Goal: Information Seeking & Learning: Learn about a topic

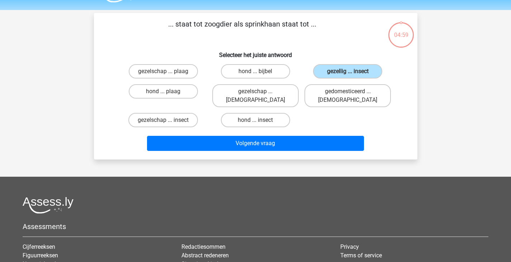
scroll to position [21, 0]
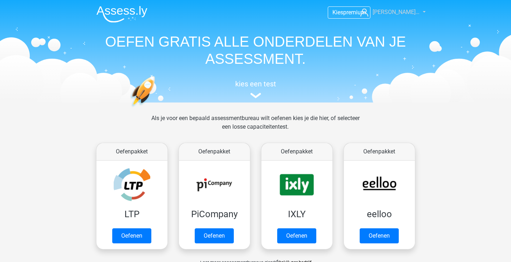
click at [401, 9] on span "[PERSON_NAME]…" at bounding box center [396, 12] width 47 height 7
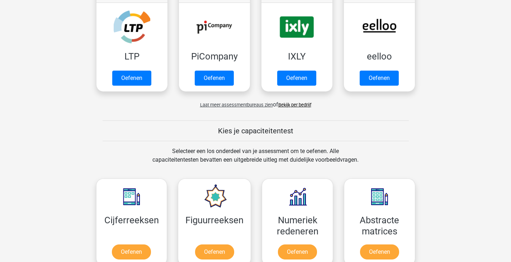
scroll to position [158, 0]
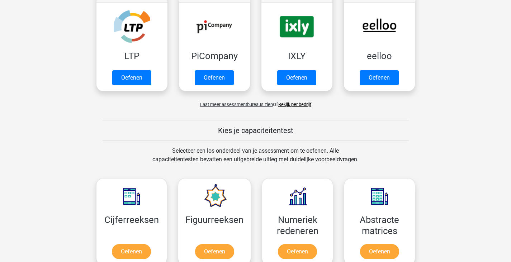
click at [299, 106] on link "Bekijk per bedrijf" at bounding box center [295, 104] width 33 height 5
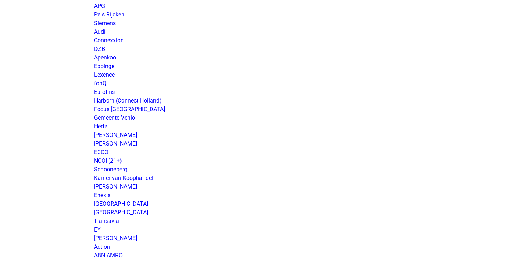
scroll to position [399, 0]
click at [98, 228] on link "EY" at bounding box center [97, 229] width 7 height 7
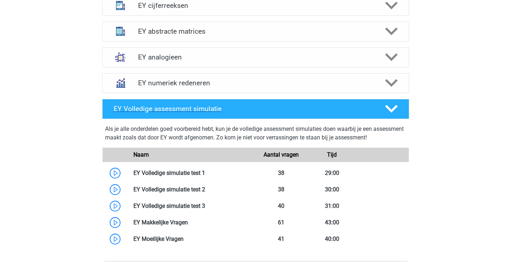
scroll to position [529, 0]
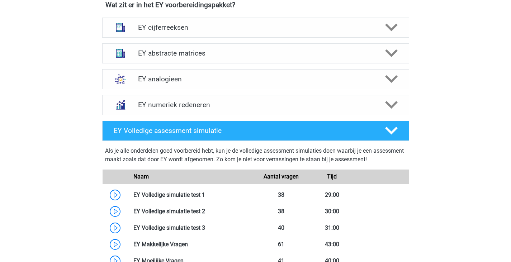
click at [179, 84] on div "EY analogieen" at bounding box center [255, 79] width 307 height 20
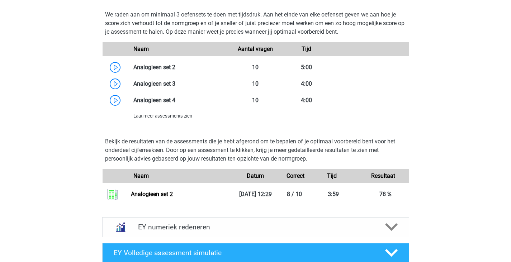
scroll to position [915, 0]
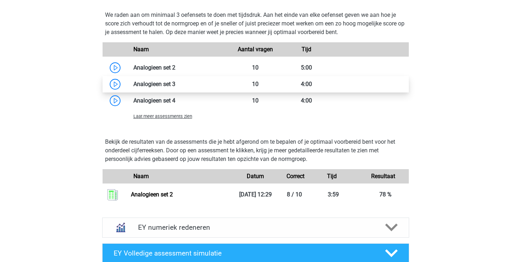
click at [176, 85] on link at bounding box center [176, 84] width 0 height 7
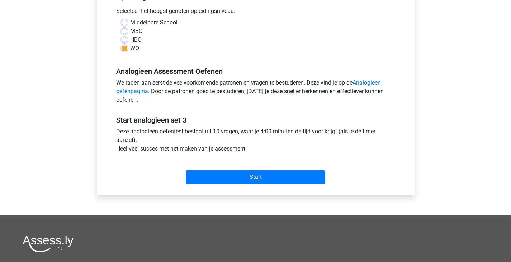
scroll to position [172, 0]
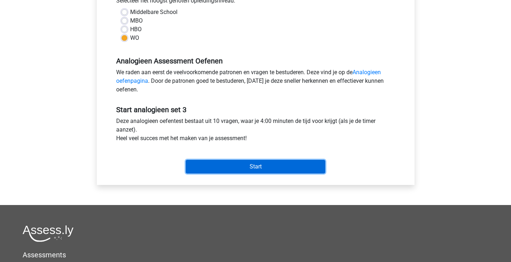
click at [232, 165] on input "Start" at bounding box center [256, 167] width 140 height 14
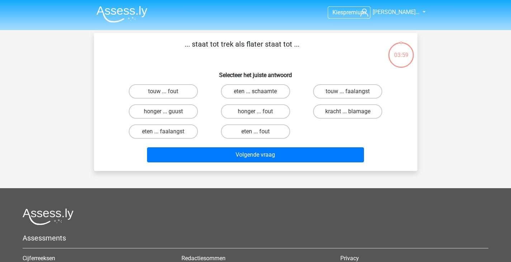
scroll to position [0, 0]
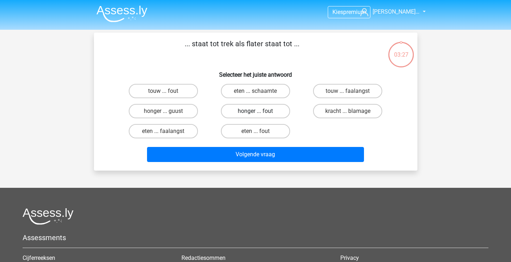
click at [244, 109] on label "honger ... fout" at bounding box center [255, 111] width 69 height 14
click at [256, 111] on input "honger ... fout" at bounding box center [258, 113] width 5 height 5
radio input "true"
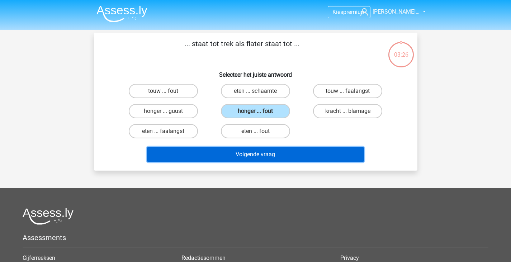
click at [263, 154] on button "Volgende vraag" at bounding box center [255, 154] width 217 height 15
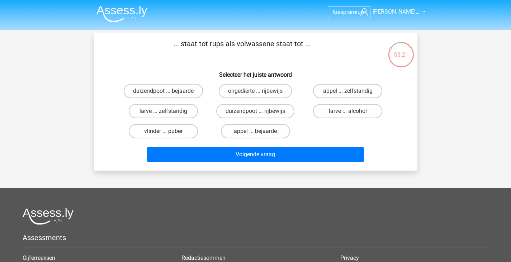
click at [181, 129] on label "vlinder ... puber" at bounding box center [163, 131] width 69 height 14
click at [168, 131] on input "vlinder ... puber" at bounding box center [165, 133] width 5 height 5
radio input "true"
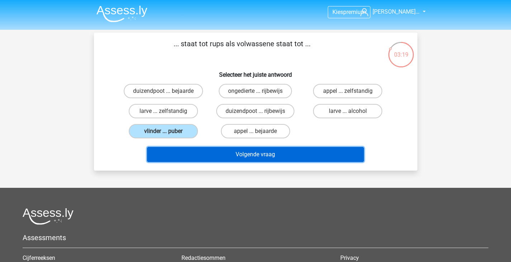
click at [205, 149] on button "Volgende vraag" at bounding box center [255, 154] width 217 height 15
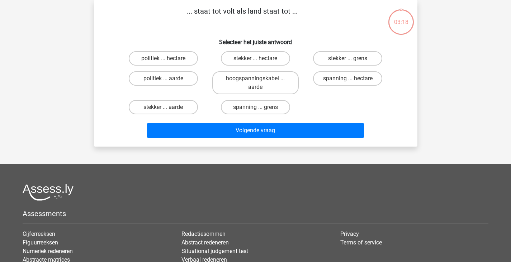
scroll to position [0, 0]
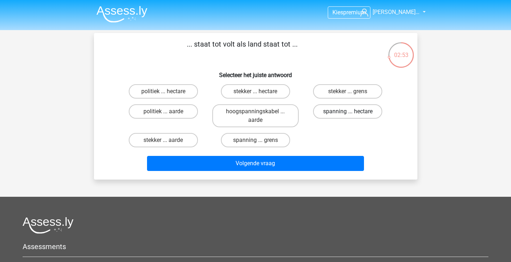
click at [368, 113] on label "spanning ... hectare" at bounding box center [347, 111] width 69 height 14
click at [353, 113] on input "spanning ... hectare" at bounding box center [350, 114] width 5 height 5
radio input "true"
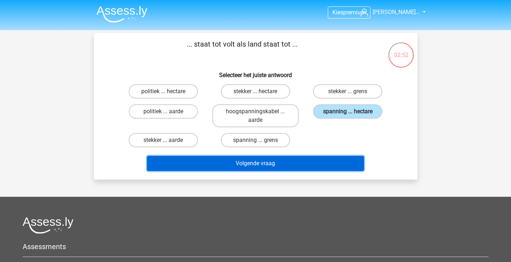
click at [295, 167] on button "Volgende vraag" at bounding box center [255, 163] width 217 height 15
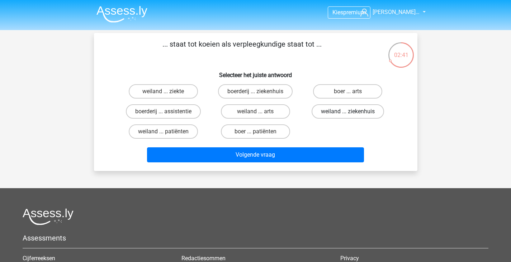
click at [332, 116] on label "weiland ... ziekenhuis" at bounding box center [348, 111] width 73 height 14
click at [348, 116] on input "weiland ... ziekenhuis" at bounding box center [350, 114] width 5 height 5
radio input "true"
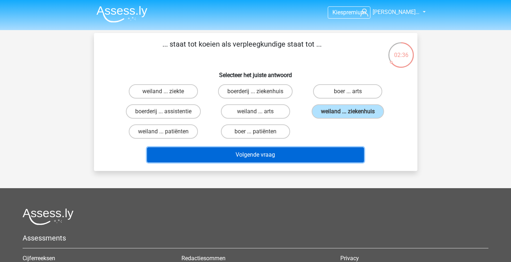
click at [305, 154] on button "Volgende vraag" at bounding box center [255, 155] width 217 height 15
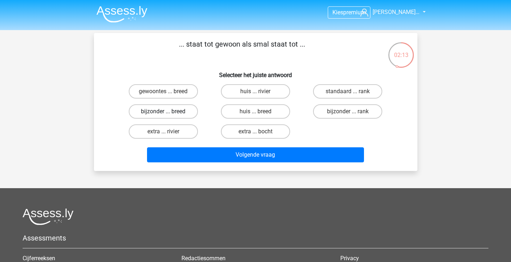
click at [185, 116] on label "bijzonder ... breed" at bounding box center [163, 111] width 69 height 14
click at [168, 116] on input "bijzonder ... breed" at bounding box center [165, 114] width 5 height 5
radio input "true"
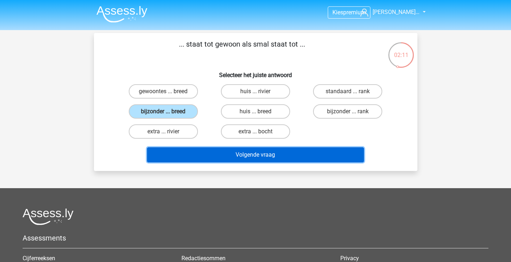
click at [215, 153] on button "Volgende vraag" at bounding box center [255, 155] width 217 height 15
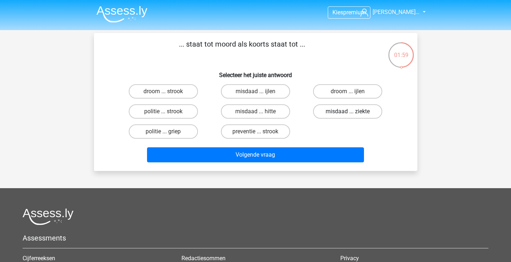
click at [325, 108] on label "misdaad ... ziekte" at bounding box center [347, 111] width 69 height 14
click at [348, 112] on input "misdaad ... ziekte" at bounding box center [350, 114] width 5 height 5
radio input "true"
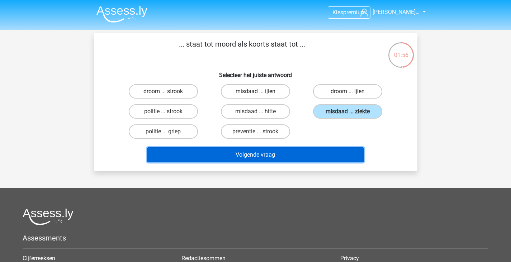
click at [315, 151] on button "Volgende vraag" at bounding box center [255, 155] width 217 height 15
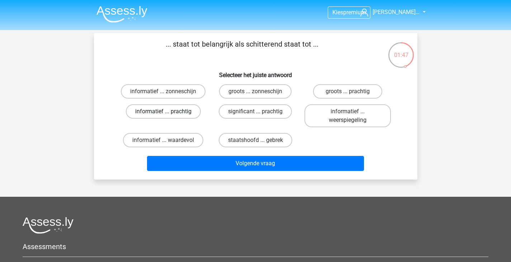
click at [163, 110] on label "informatief ... prachtig" at bounding box center [163, 111] width 75 height 14
click at [163, 112] on input "informatief ... prachtig" at bounding box center [165, 114] width 5 height 5
radio input "true"
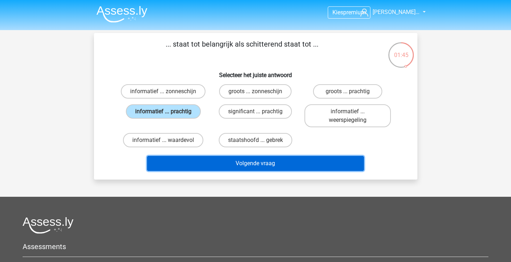
click at [204, 159] on button "Volgende vraag" at bounding box center [255, 163] width 217 height 15
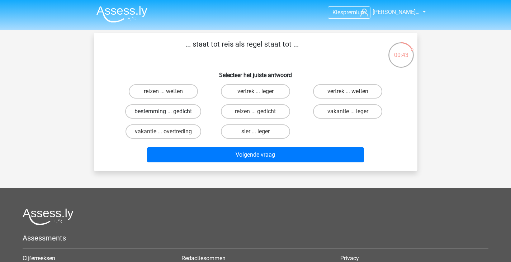
click at [197, 112] on label "bestemming ... gedicht" at bounding box center [163, 111] width 76 height 14
click at [168, 112] on input "bestemming ... gedicht" at bounding box center [165, 114] width 5 height 5
radio input "true"
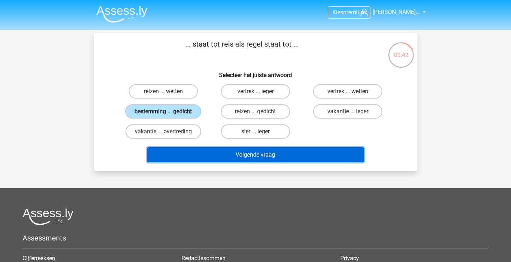
click at [209, 154] on button "Volgende vraag" at bounding box center [255, 155] width 217 height 15
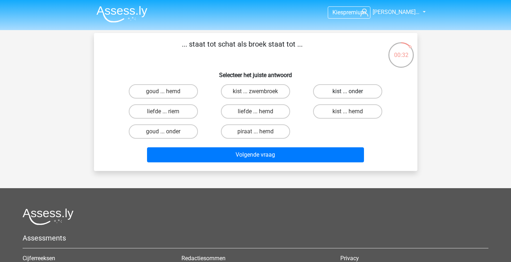
click at [327, 91] on label "kist ... onder" at bounding box center [347, 91] width 69 height 14
click at [348, 92] on input "kist ... onder" at bounding box center [350, 94] width 5 height 5
radio input "true"
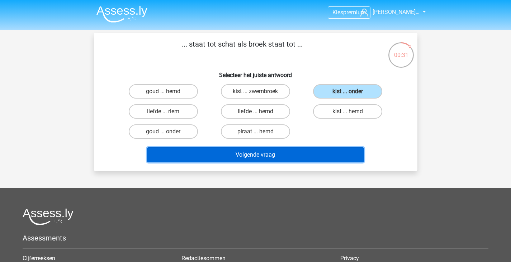
click at [294, 158] on button "Volgende vraag" at bounding box center [255, 155] width 217 height 15
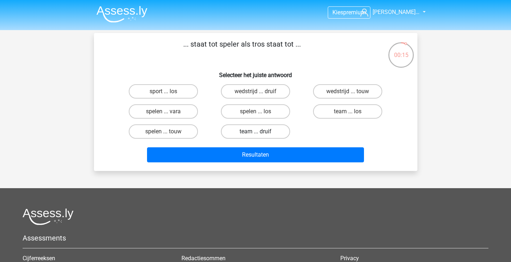
click at [268, 128] on label "team ... druif" at bounding box center [255, 132] width 69 height 14
click at [260, 132] on input "team ... druif" at bounding box center [258, 134] width 5 height 5
radio input "true"
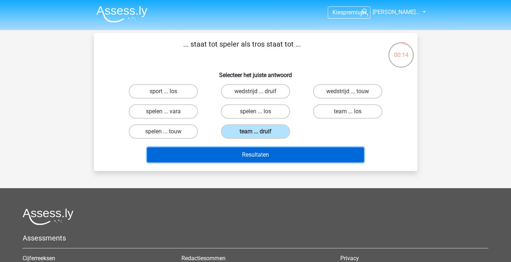
click at [268, 160] on button "Resultaten" at bounding box center [255, 155] width 217 height 15
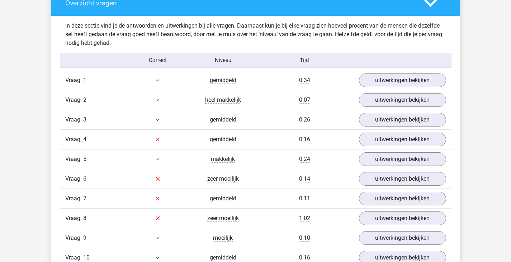
scroll to position [566, 0]
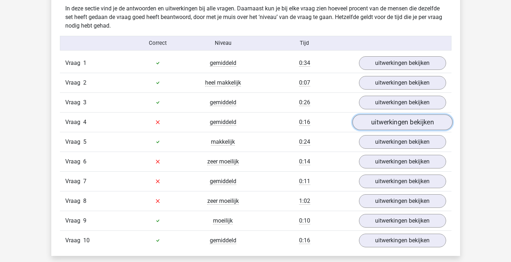
click at [380, 118] on link "uitwerkingen bekijken" at bounding box center [402, 123] width 100 height 16
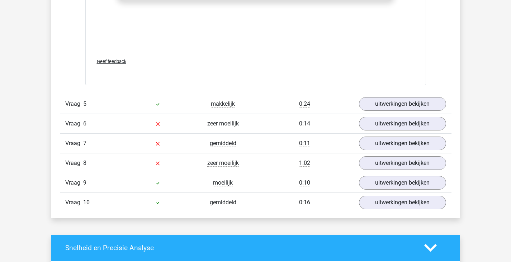
scroll to position [984, 0]
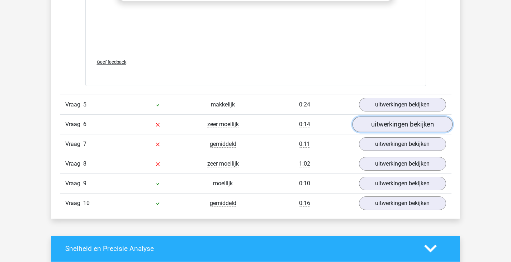
click at [385, 121] on link "uitwerkingen bekijken" at bounding box center [402, 125] width 100 height 16
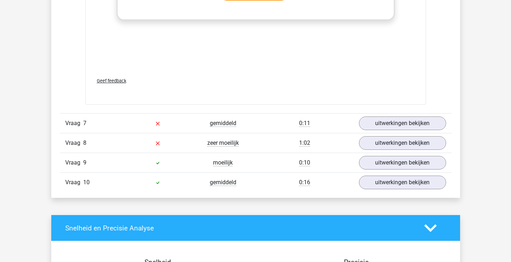
scroll to position [1387, 0]
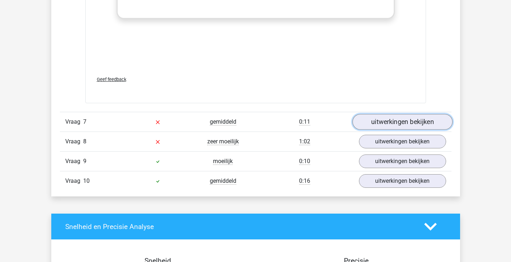
click at [396, 125] on link "uitwerkingen bekijken" at bounding box center [402, 122] width 100 height 16
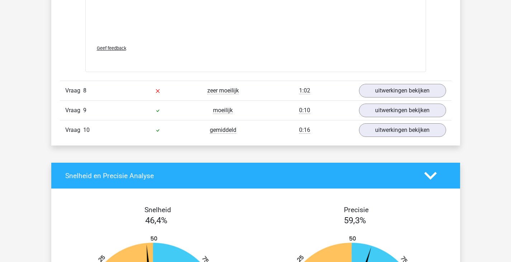
scroll to position [1818, 0]
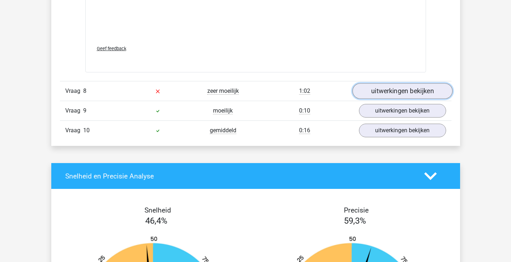
click at [399, 91] on link "uitwerkingen bekijken" at bounding box center [402, 91] width 100 height 16
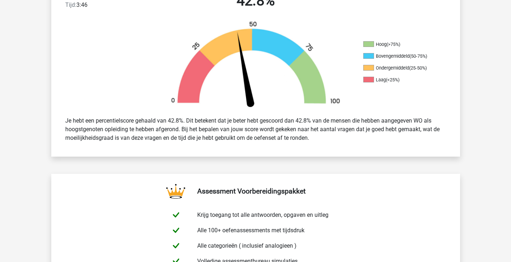
scroll to position [0, 0]
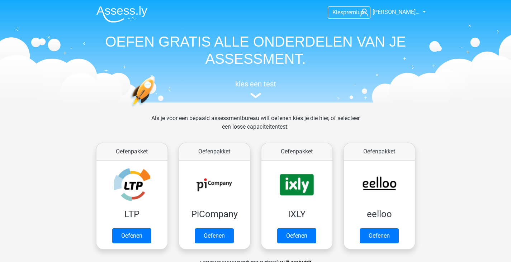
scroll to position [145, 0]
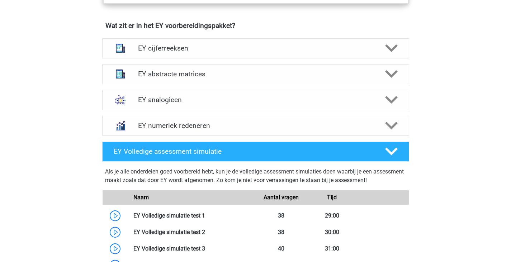
scroll to position [508, 0]
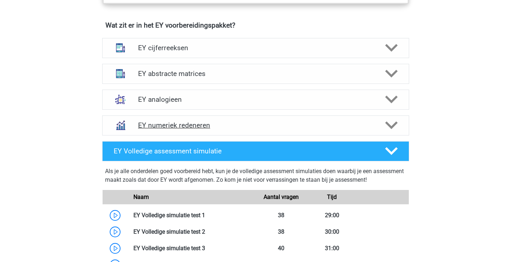
click at [193, 128] on h4 "EY numeriek redeneren" at bounding box center [255, 125] width 235 height 8
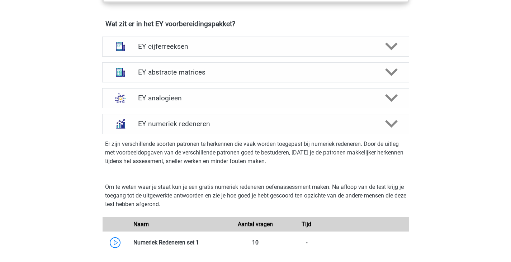
scroll to position [509, 0]
click at [219, 127] on h4 "EY numeriek redeneren" at bounding box center [255, 125] width 235 height 8
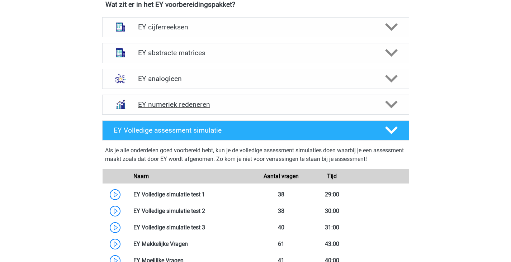
scroll to position [530, 0]
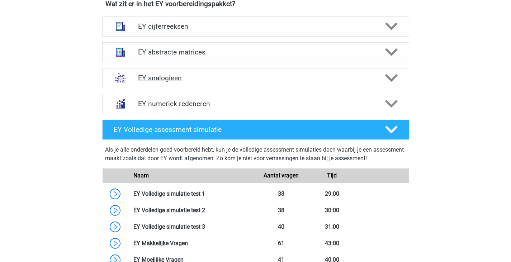
click at [200, 83] on div "EY analogieen" at bounding box center [255, 78] width 307 height 20
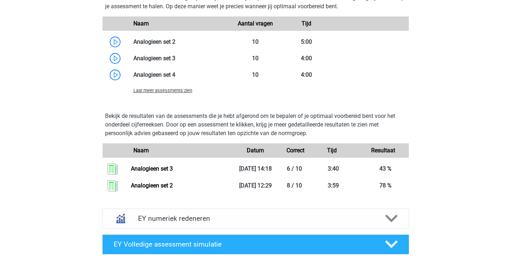
scroll to position [941, 0]
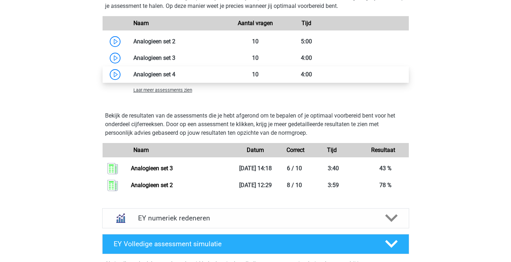
click at [176, 75] on link at bounding box center [176, 74] width 0 height 7
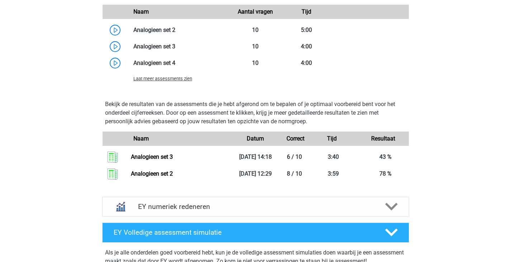
scroll to position [953, 0]
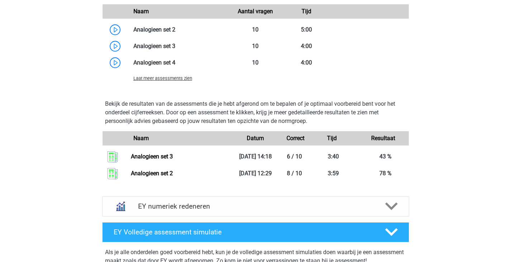
click at [163, 79] on span "Laat meer assessments zien" at bounding box center [163, 78] width 59 height 5
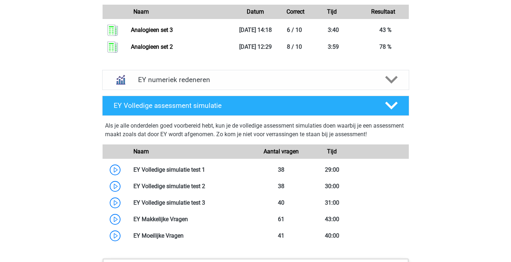
scroll to position [1344, 0]
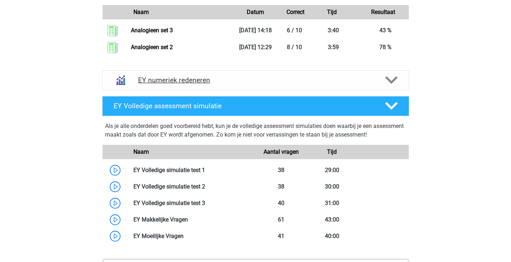
click at [188, 77] on h4 "EY numeriek redeneren" at bounding box center [255, 80] width 235 height 8
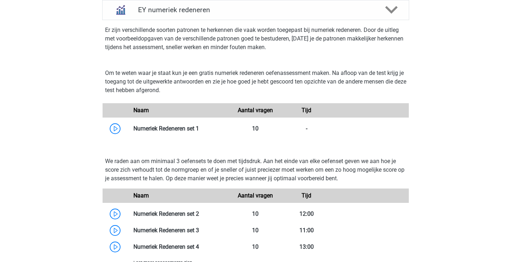
scroll to position [1415, 0]
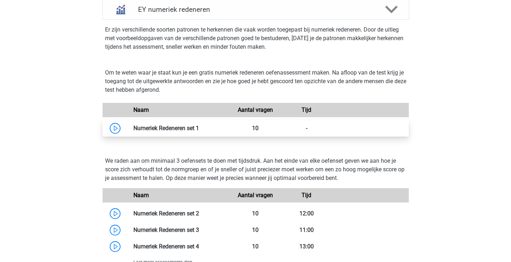
click at [199, 128] on link at bounding box center [199, 128] width 0 height 7
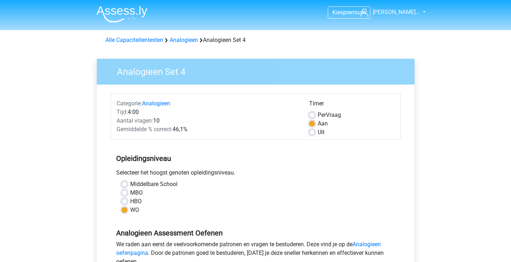
scroll to position [119, 0]
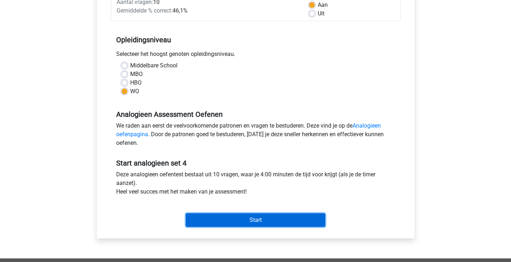
click at [267, 218] on input "Start" at bounding box center [256, 221] width 140 height 14
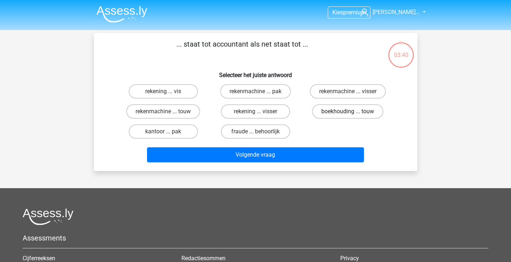
click at [369, 115] on label "boekhouding ... touw" at bounding box center [347, 111] width 71 height 14
click at [353, 115] on input "boekhouding ... touw" at bounding box center [350, 114] width 5 height 5
radio input "true"
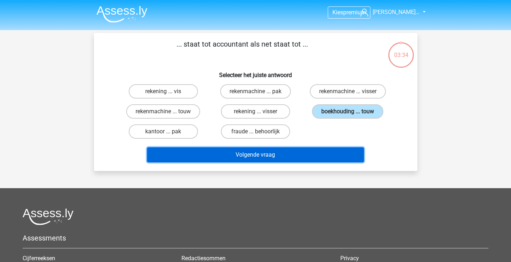
click at [327, 150] on button "Volgende vraag" at bounding box center [255, 155] width 217 height 15
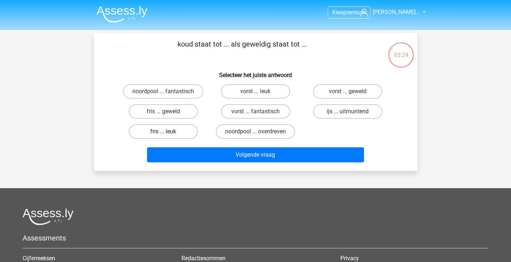
click at [167, 130] on label "fris ... leuk" at bounding box center [163, 132] width 69 height 14
click at [167, 132] on input "fris ... leuk" at bounding box center [165, 134] width 5 height 5
radio input "true"
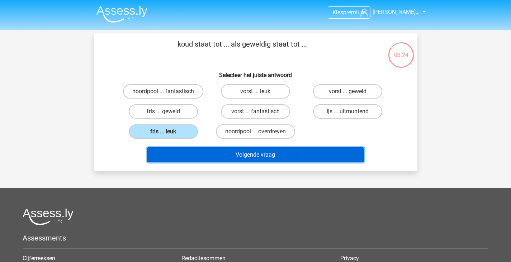
click at [217, 161] on button "Volgende vraag" at bounding box center [255, 155] width 217 height 15
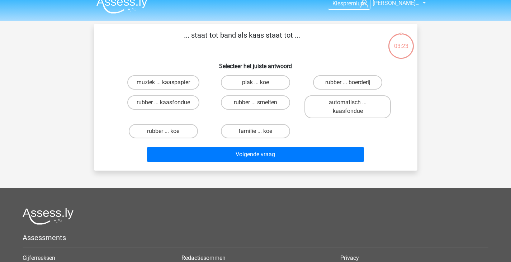
scroll to position [9, 0]
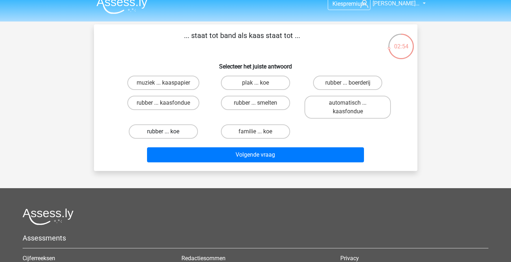
click at [179, 135] on label "rubber ... koe" at bounding box center [163, 132] width 69 height 14
click at [168, 135] on input "rubber ... koe" at bounding box center [165, 134] width 5 height 5
radio input "true"
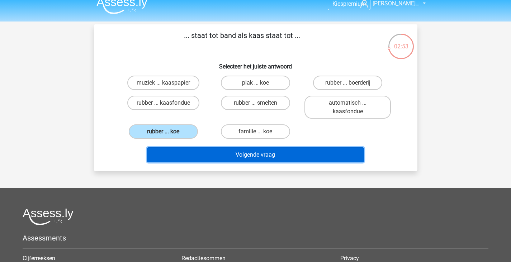
click at [204, 154] on button "Volgende vraag" at bounding box center [255, 155] width 217 height 15
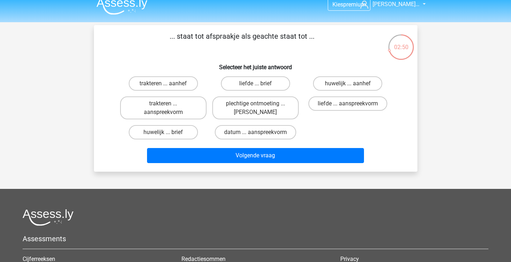
scroll to position [8, 0]
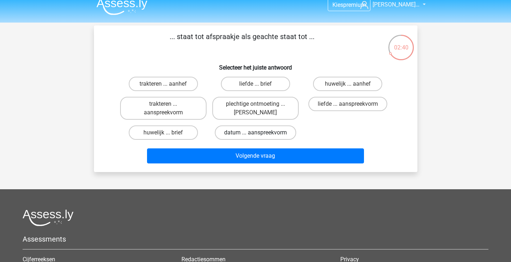
click at [245, 135] on label "datum ... aanspreekvorm" at bounding box center [255, 133] width 81 height 14
click at [256, 135] on input "datum ... aanspreekvorm" at bounding box center [258, 135] width 5 height 5
radio input "true"
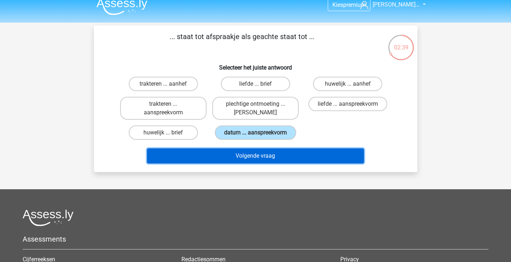
click at [248, 153] on button "Volgende vraag" at bounding box center [255, 156] width 217 height 15
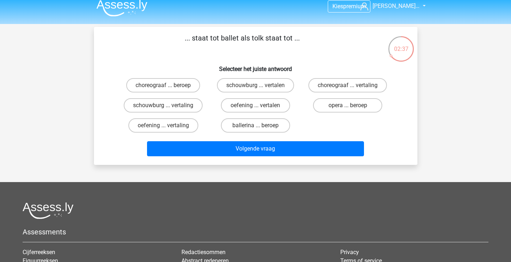
scroll to position [6, 0]
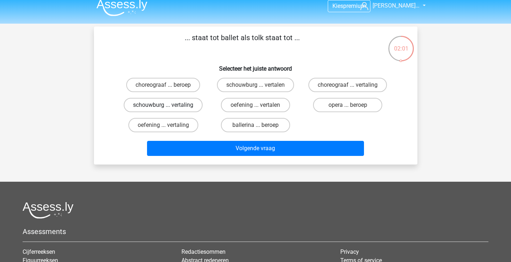
click at [181, 107] on label "schouwburg ... vertaling" at bounding box center [163, 105] width 79 height 14
click at [168, 107] on input "schouwburg ... vertaling" at bounding box center [165, 107] width 5 height 5
radio input "true"
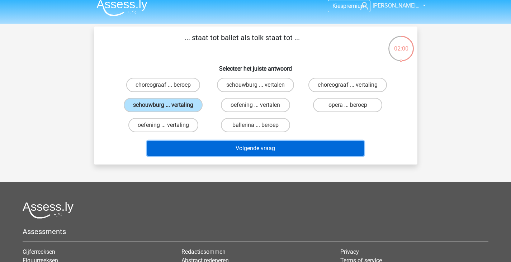
click at [213, 150] on button "Volgende vraag" at bounding box center [255, 148] width 217 height 15
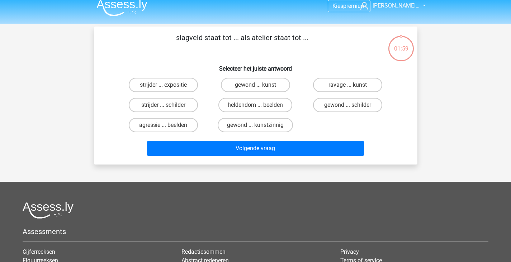
scroll to position [0, 0]
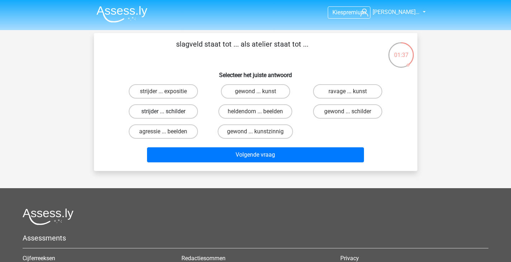
click at [172, 115] on label "strijder ... schilder" at bounding box center [163, 111] width 69 height 14
click at [168, 115] on input "strijder ... schilder" at bounding box center [165, 114] width 5 height 5
radio input "true"
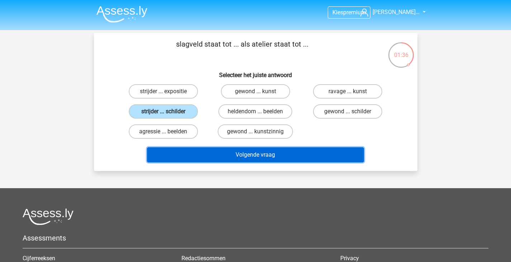
click at [195, 154] on button "Volgende vraag" at bounding box center [255, 155] width 217 height 15
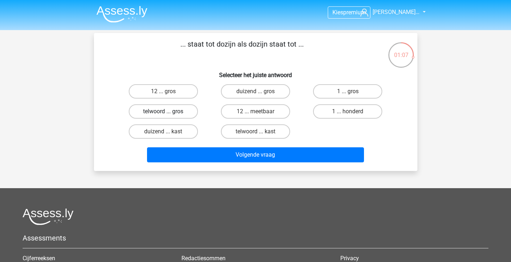
click at [172, 111] on label "telwoord ... gros" at bounding box center [163, 111] width 69 height 14
click at [168, 112] on input "telwoord ... gros" at bounding box center [165, 114] width 5 height 5
radio input "true"
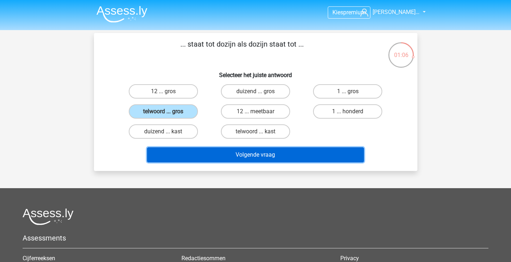
click at [195, 153] on button "Volgende vraag" at bounding box center [255, 155] width 217 height 15
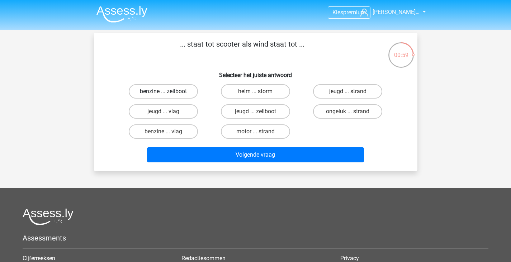
click at [178, 93] on label "benzine ... zeilboot" at bounding box center [163, 91] width 69 height 14
click at [168, 93] on input "benzine ... zeilboot" at bounding box center [165, 94] width 5 height 5
radio input "true"
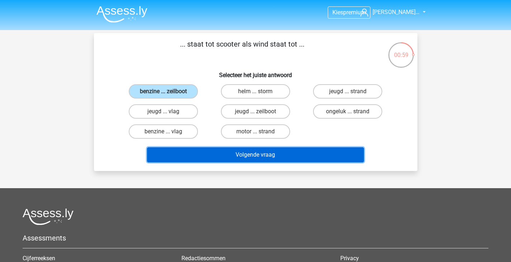
click at [206, 155] on button "Volgende vraag" at bounding box center [255, 155] width 217 height 15
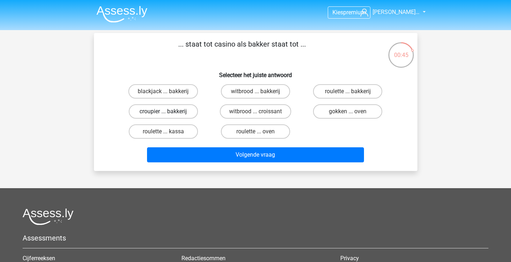
click at [162, 116] on label "croupier ... bakkerij" at bounding box center [163, 111] width 69 height 14
click at [163, 116] on input "croupier ... bakkerij" at bounding box center [165, 114] width 5 height 5
radio input "true"
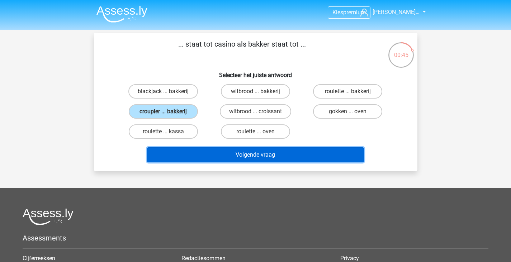
click at [208, 159] on button "Volgende vraag" at bounding box center [255, 155] width 217 height 15
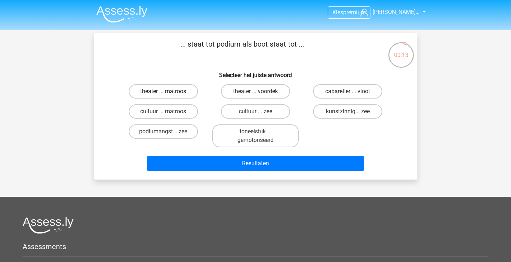
click at [177, 97] on label "theater ... matroos" at bounding box center [163, 91] width 69 height 14
click at [168, 96] on input "theater ... matroos" at bounding box center [165, 94] width 5 height 5
radio input "true"
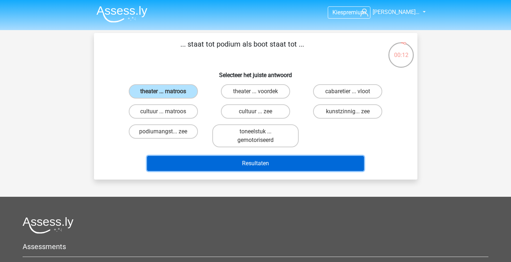
click at [214, 165] on button "Resultaten" at bounding box center [255, 163] width 217 height 15
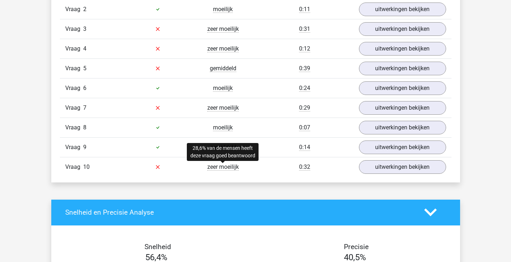
scroll to position [640, 0]
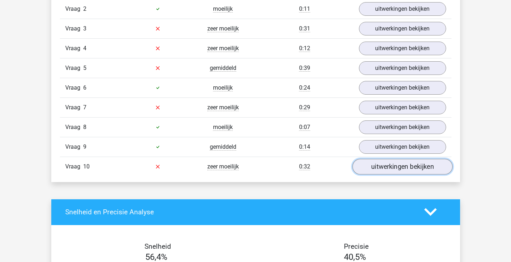
click at [372, 168] on link "uitwerkingen bekijken" at bounding box center [402, 167] width 100 height 16
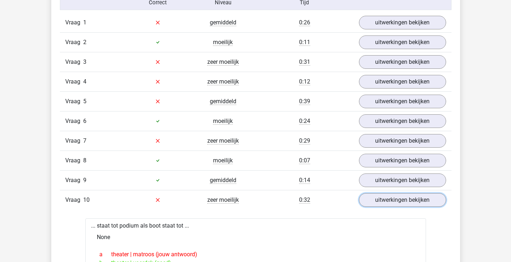
scroll to position [605, 0]
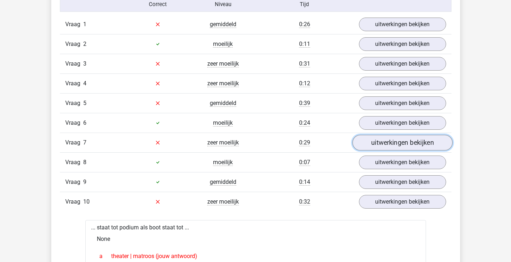
click at [391, 140] on link "uitwerkingen bekijken" at bounding box center [402, 143] width 100 height 16
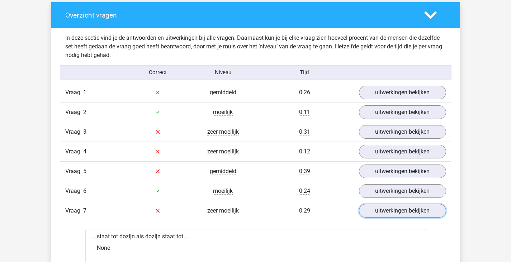
scroll to position [511, 0]
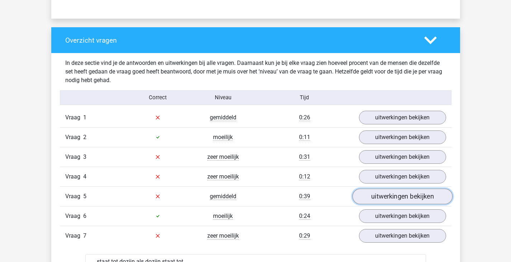
click at [376, 200] on link "uitwerkingen bekijken" at bounding box center [402, 197] width 100 height 16
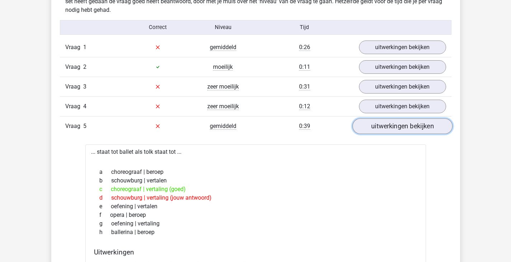
scroll to position [578, 0]
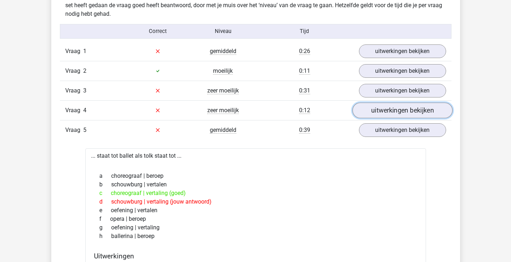
click at [377, 115] on link "uitwerkingen bekijken" at bounding box center [402, 111] width 100 height 16
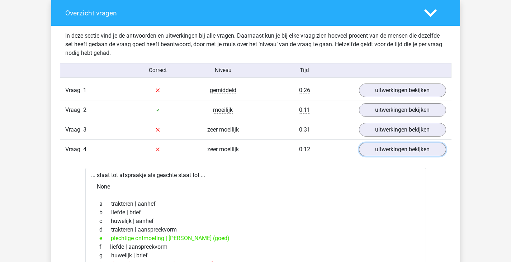
scroll to position [538, 0]
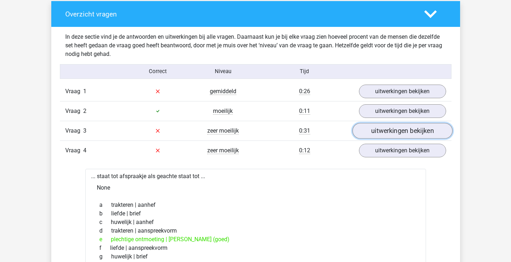
click at [388, 131] on link "uitwerkingen bekijken" at bounding box center [402, 131] width 100 height 16
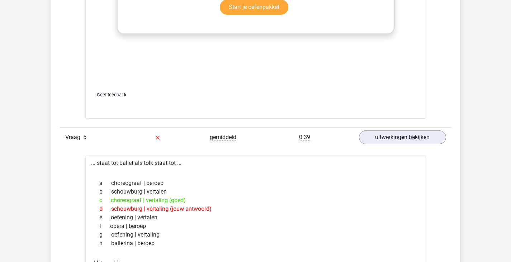
scroll to position [1340, 0]
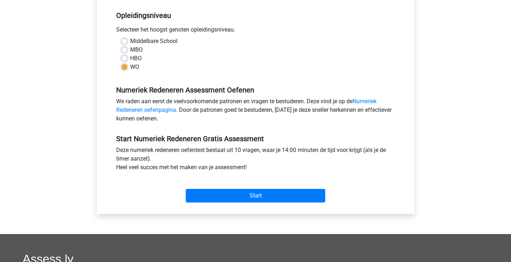
scroll to position [144, 0]
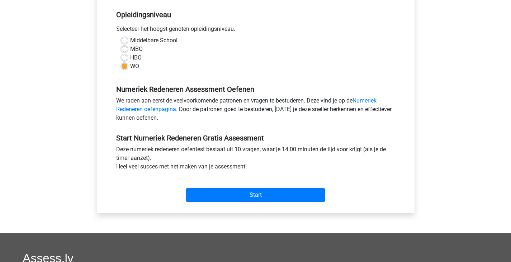
click at [300, 203] on div "Start" at bounding box center [256, 189] width 290 height 31
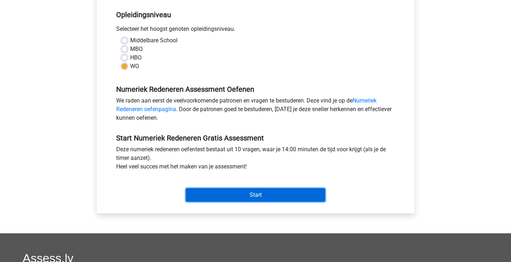
click at [290, 194] on input "Start" at bounding box center [256, 195] width 140 height 14
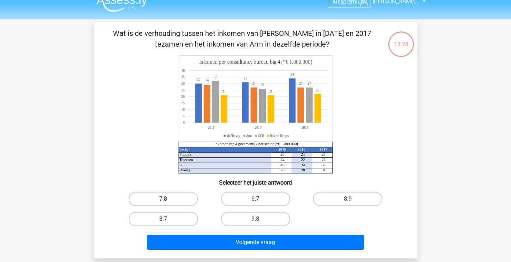
scroll to position [11, 0]
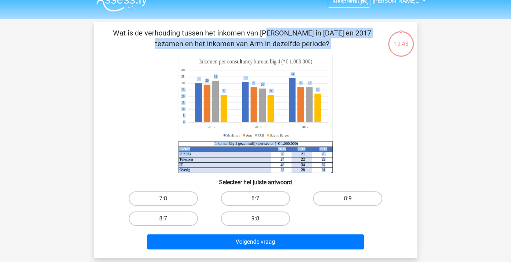
drag, startPoint x: 99, startPoint y: 24, endPoint x: 163, endPoint y: 80, distance: 85.2
click at [163, 80] on div "Wat is de verhouding tussen het inkomen van [PERSON_NAME] in [DATE] en 2017 tez…" at bounding box center [256, 140] width 324 height 237
click at [391, 103] on icon "Sector 2015 2016 2017 Publiek 20 21 25 Telecom 24 22 22 IT 40 34 32 Overig 28 2…" at bounding box center [255, 114] width 289 height 118
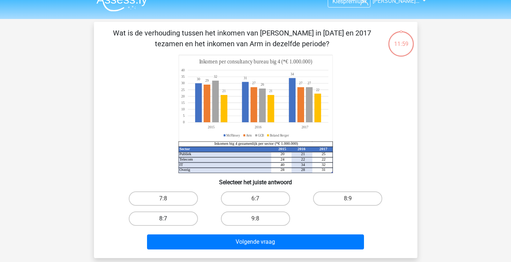
click at [182, 220] on label "8:7" at bounding box center [163, 219] width 69 height 14
click at [168, 220] on input "8:7" at bounding box center [165, 221] width 5 height 5
radio input "true"
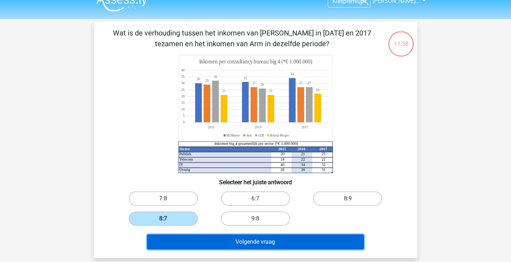
click at [204, 238] on button "Volgende vraag" at bounding box center [255, 242] width 217 height 15
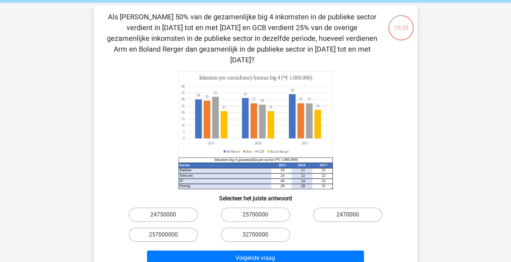
scroll to position [28, 0]
click at [182, 207] on label "24750000" at bounding box center [163, 214] width 69 height 14
click at [168, 215] on input "24750000" at bounding box center [165, 217] width 5 height 5
radio input "true"
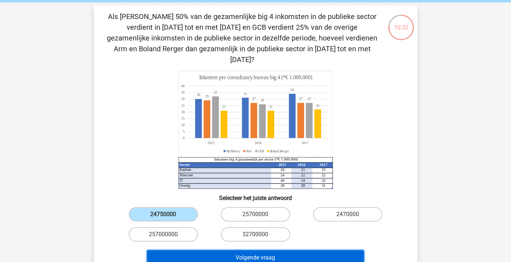
click at [218, 251] on button "Volgende vraag" at bounding box center [255, 258] width 217 height 15
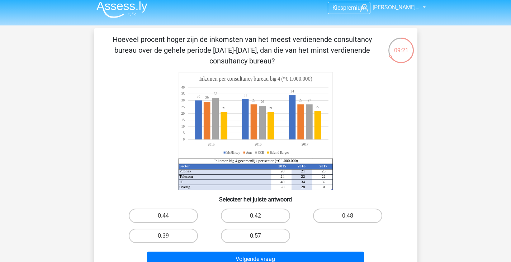
scroll to position [31, 0]
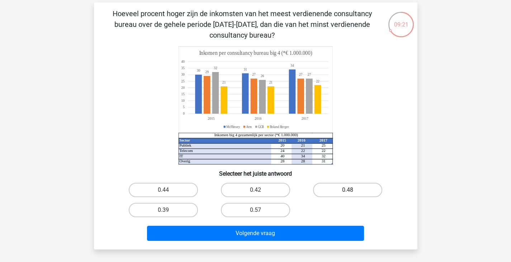
click at [332, 191] on label "0.48" at bounding box center [347, 190] width 69 height 14
click at [348, 191] on input "0.48" at bounding box center [350, 192] width 5 height 5
radio input "true"
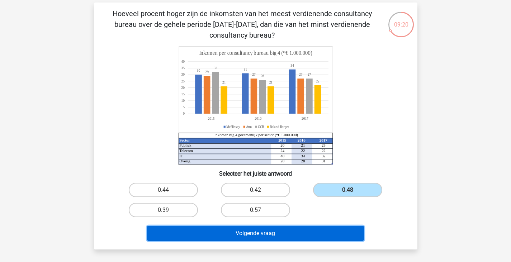
click at [308, 236] on button "Volgende vraag" at bounding box center [255, 233] width 217 height 15
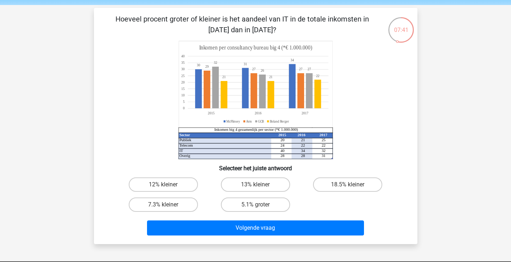
scroll to position [26, 0]
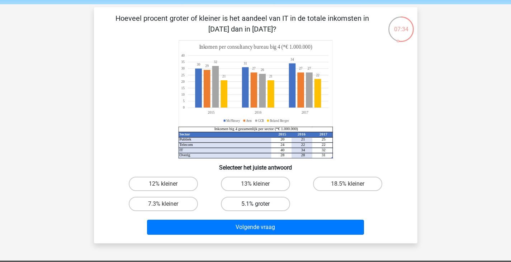
click at [244, 209] on label "5.1% groter" at bounding box center [255, 204] width 69 height 14
click at [256, 209] on input "5.1% groter" at bounding box center [258, 206] width 5 height 5
radio input "true"
click at [244, 209] on label "5.1% groter" at bounding box center [255, 204] width 69 height 14
click at [256, 209] on input "5.1% groter" at bounding box center [258, 206] width 5 height 5
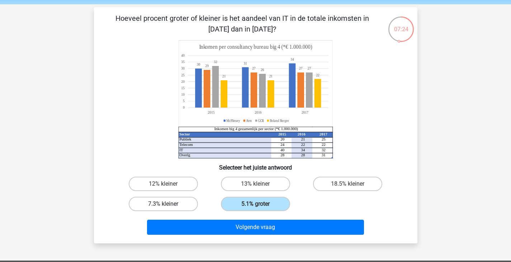
click at [183, 199] on label "7.3% kleiner" at bounding box center [163, 204] width 69 height 14
click at [168, 204] on input "7.3% kleiner" at bounding box center [165, 206] width 5 height 5
radio input "true"
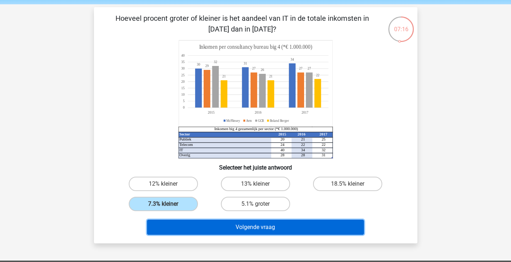
click at [225, 233] on button "Volgende vraag" at bounding box center [255, 227] width 217 height 15
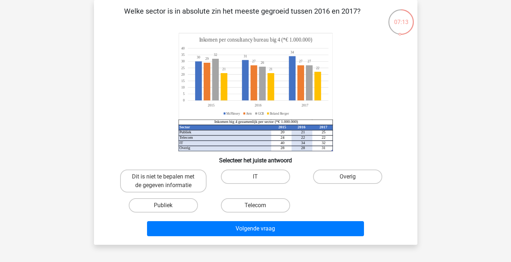
scroll to position [38, 0]
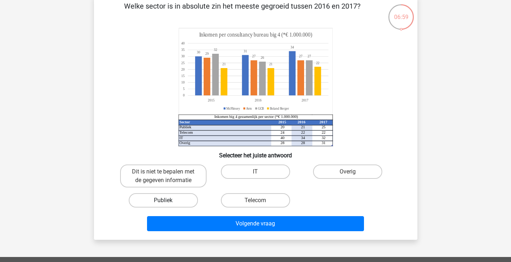
click at [176, 203] on label "Publiek" at bounding box center [163, 200] width 69 height 14
click at [168, 203] on input "Publiek" at bounding box center [165, 203] width 5 height 5
radio input "true"
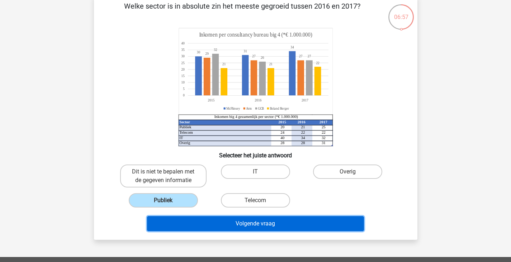
click at [203, 225] on button "Volgende vraag" at bounding box center [255, 223] width 217 height 15
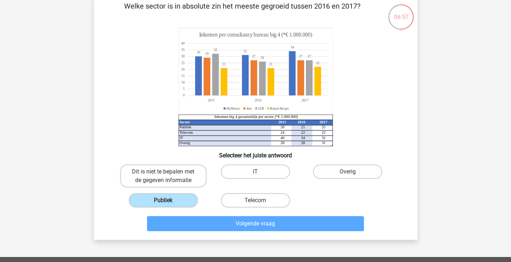
scroll to position [33, 0]
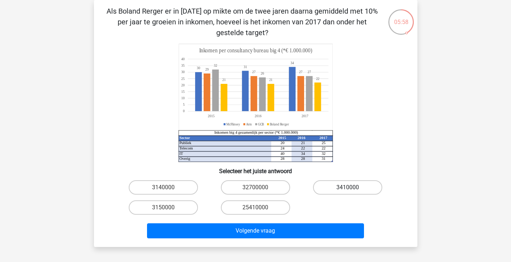
click at [337, 183] on label "3410000" at bounding box center [347, 188] width 69 height 14
click at [348, 188] on input "3410000" at bounding box center [350, 190] width 5 height 5
radio input "true"
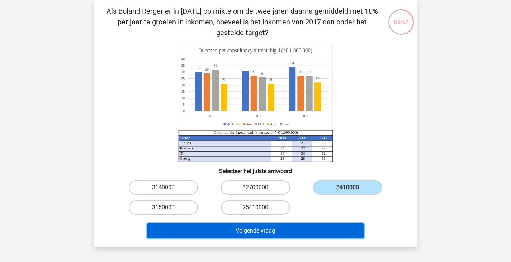
click at [302, 231] on button "Volgende vraag" at bounding box center [255, 231] width 217 height 15
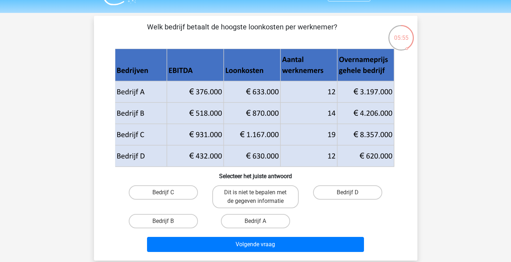
scroll to position [18, 0]
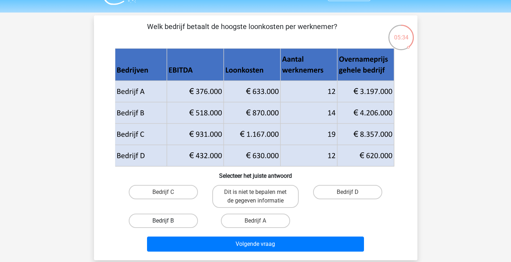
click at [170, 225] on label "Bedrijf B" at bounding box center [163, 221] width 69 height 14
click at [168, 225] on input "Bedrijf B" at bounding box center [165, 223] width 5 height 5
radio input "true"
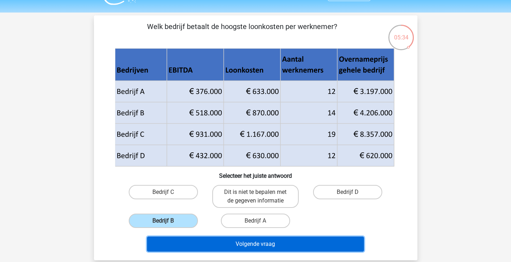
click at [214, 244] on button "Volgende vraag" at bounding box center [255, 244] width 217 height 15
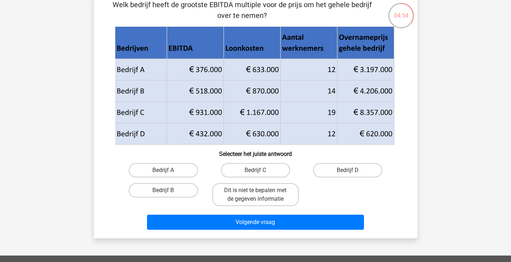
scroll to position [41, 0]
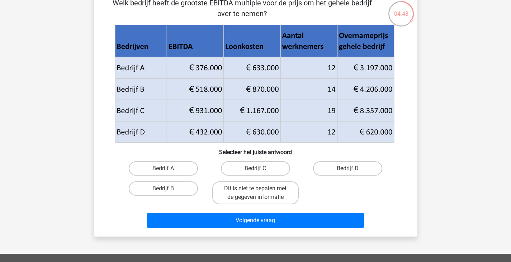
click at [351, 169] on input "Bedrijf D" at bounding box center [350, 171] width 5 height 5
radio input "true"
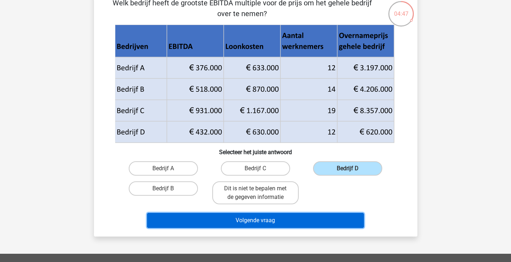
click at [310, 226] on button "Volgende vraag" at bounding box center [255, 220] width 217 height 15
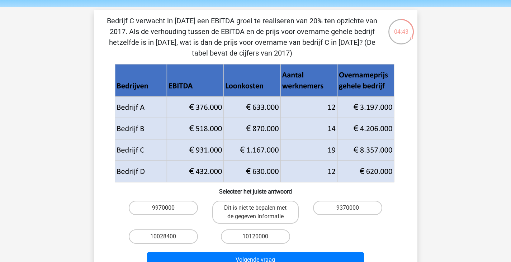
scroll to position [24, 0]
click at [164, 205] on label "9970000" at bounding box center [163, 208] width 69 height 14
click at [164, 208] on input "9970000" at bounding box center [165, 210] width 5 height 5
radio input "true"
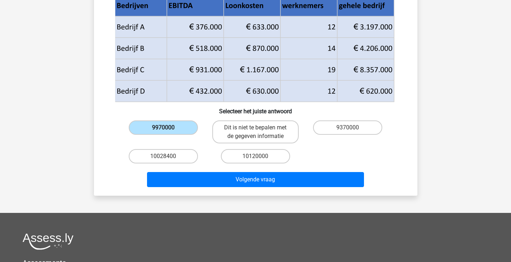
scroll to position [109, 0]
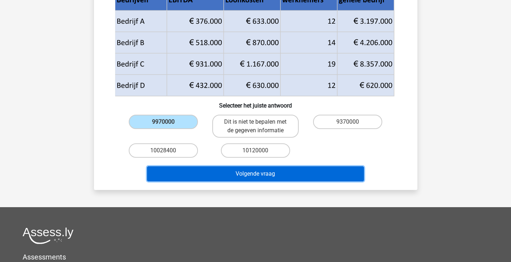
click at [226, 176] on button "Volgende vraag" at bounding box center [255, 174] width 217 height 15
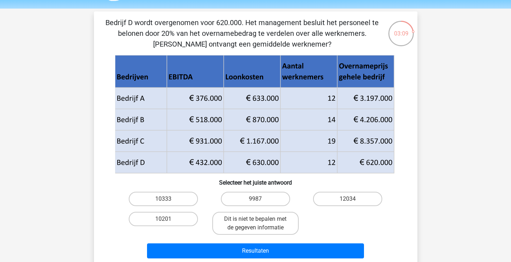
scroll to position [22, 0]
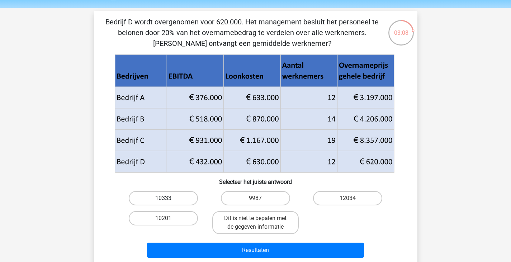
click at [173, 195] on label "10333" at bounding box center [163, 198] width 69 height 14
click at [168, 198] on input "10333" at bounding box center [165, 200] width 5 height 5
radio input "true"
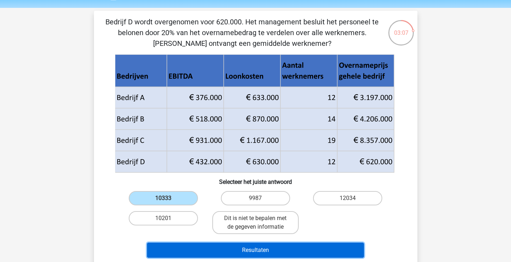
click at [216, 249] on button "Resultaten" at bounding box center [255, 250] width 217 height 15
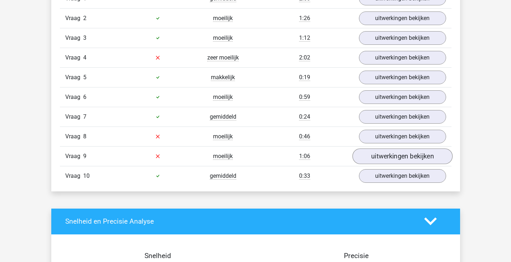
scroll to position [562, 0]
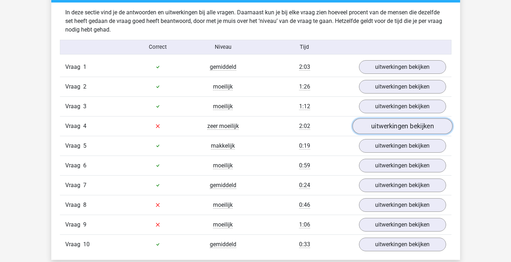
click at [378, 129] on link "uitwerkingen bekijken" at bounding box center [402, 126] width 100 height 16
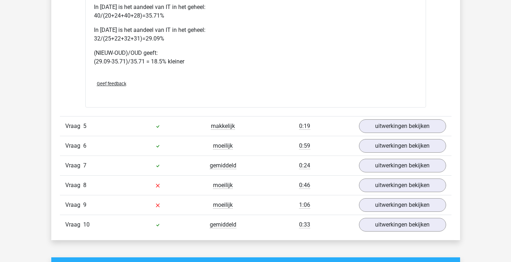
scroll to position [909, 0]
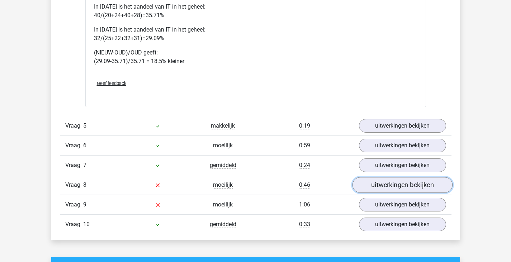
click at [382, 188] on link "uitwerkingen bekijken" at bounding box center [402, 185] width 100 height 16
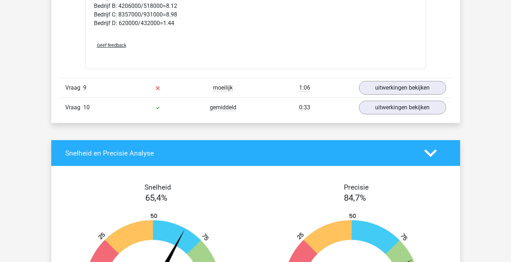
scroll to position [1324, 0]
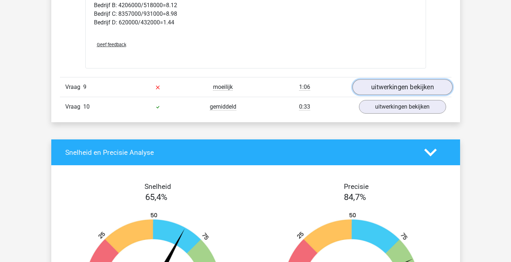
click at [398, 82] on link "uitwerkingen bekijken" at bounding box center [402, 87] width 100 height 16
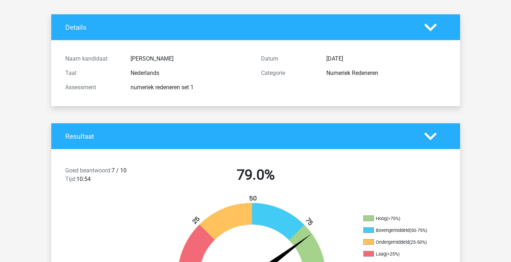
scroll to position [0, 0]
